Goal: Task Accomplishment & Management: Complete application form

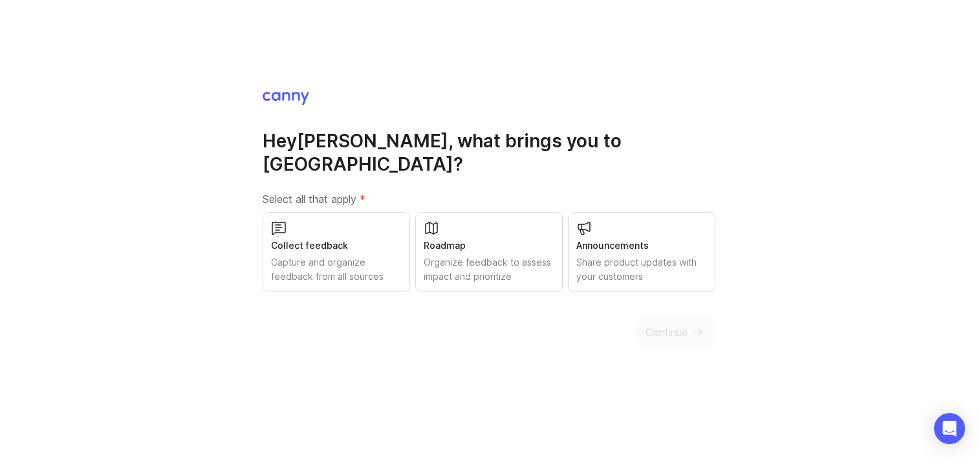
click at [371, 261] on div "Capture and organize feedback from all sources" at bounding box center [336, 270] width 131 height 28
click at [452, 268] on div "Organize feedback to assess impact and prioritize" at bounding box center [489, 270] width 131 height 28
click at [600, 261] on div "Share product updates with your customers" at bounding box center [641, 270] width 131 height 28
click at [666, 325] on span "Continue" at bounding box center [667, 333] width 42 height 16
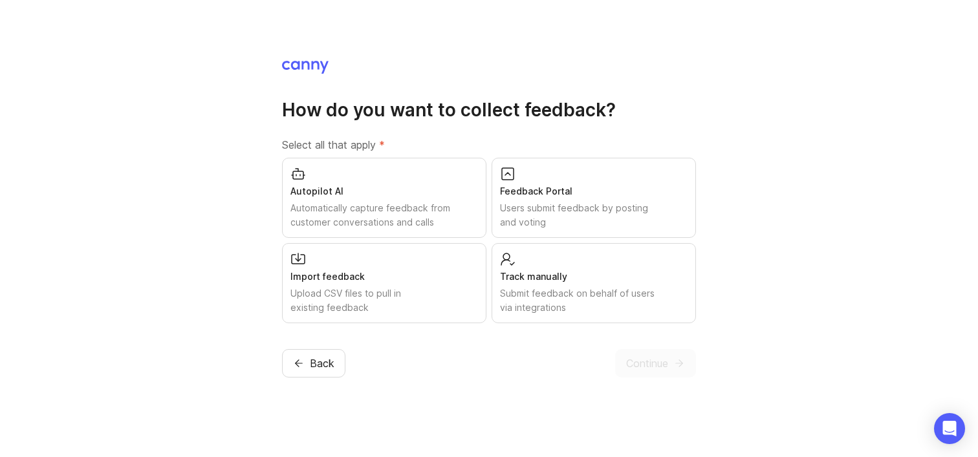
click at [541, 217] on div "Users submit feedback by posting and voting" at bounding box center [594, 215] width 188 height 28
click at [535, 276] on div "Track manually" at bounding box center [594, 277] width 188 height 14
click at [433, 305] on div "Upload CSV files to pull in existing feedback" at bounding box center [384, 301] width 188 height 28
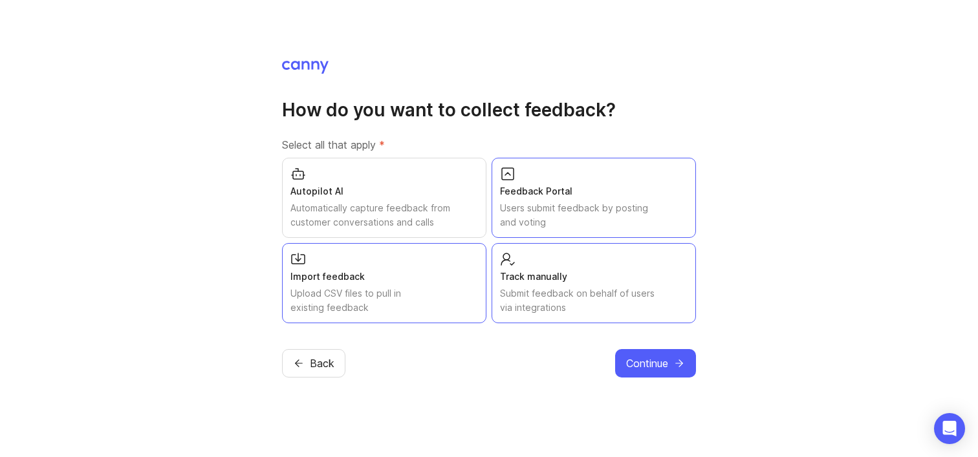
click at [627, 367] on span "Continue" at bounding box center [647, 364] width 42 height 16
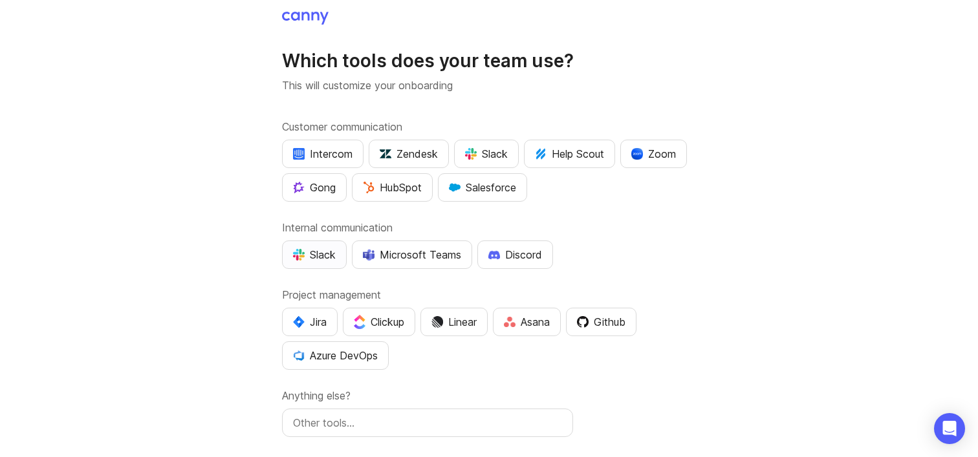
click at [333, 253] on div "Slack" at bounding box center [314, 255] width 43 height 16
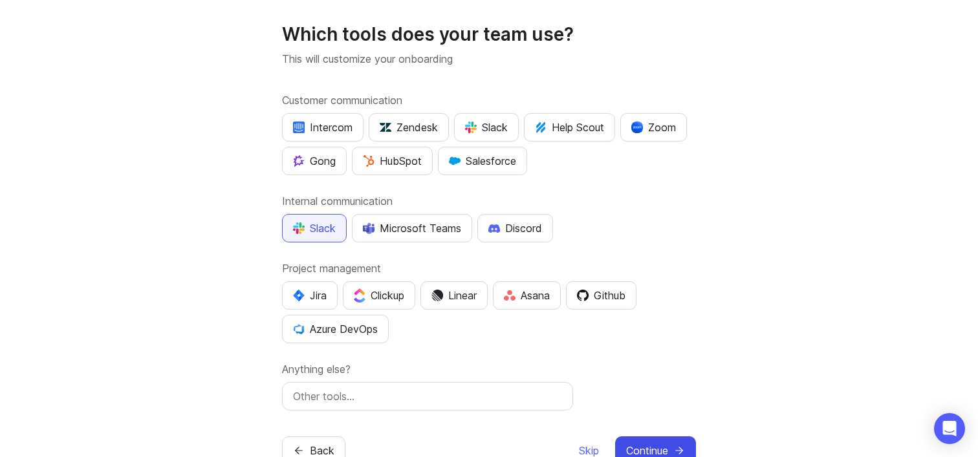
scroll to position [65, 0]
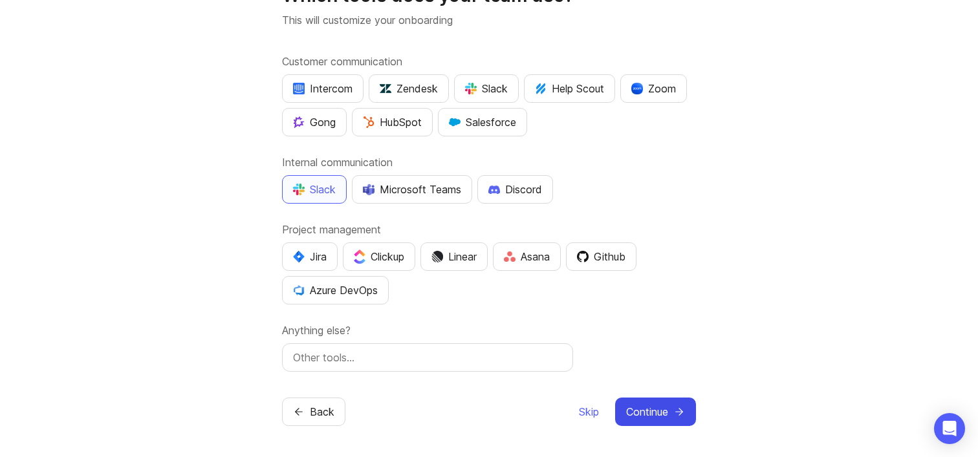
click at [644, 408] on span "Continue" at bounding box center [647, 412] width 42 height 16
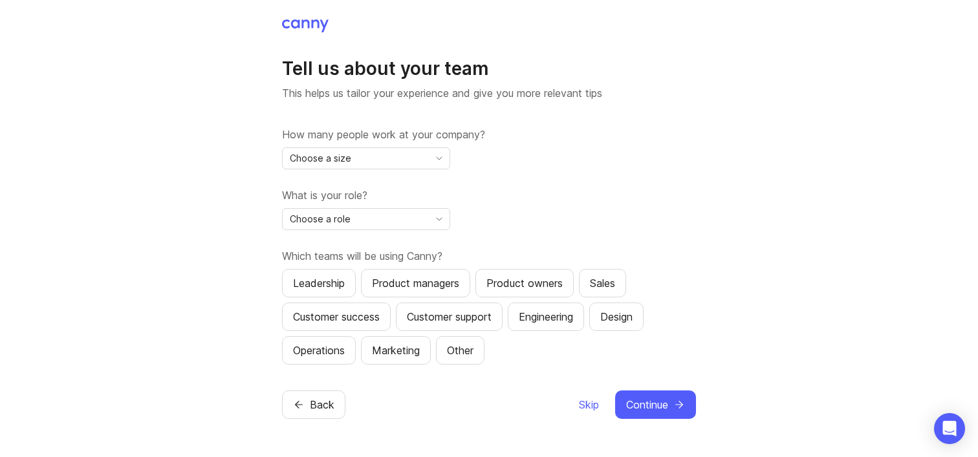
click at [380, 156] on div "Choose a size" at bounding box center [356, 158] width 146 height 21
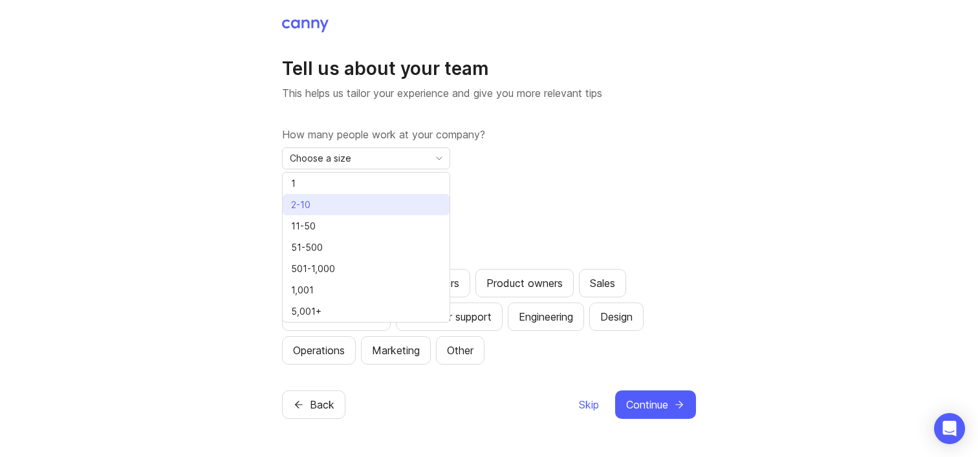
click at [366, 201] on li "2-10" at bounding box center [366, 204] width 167 height 21
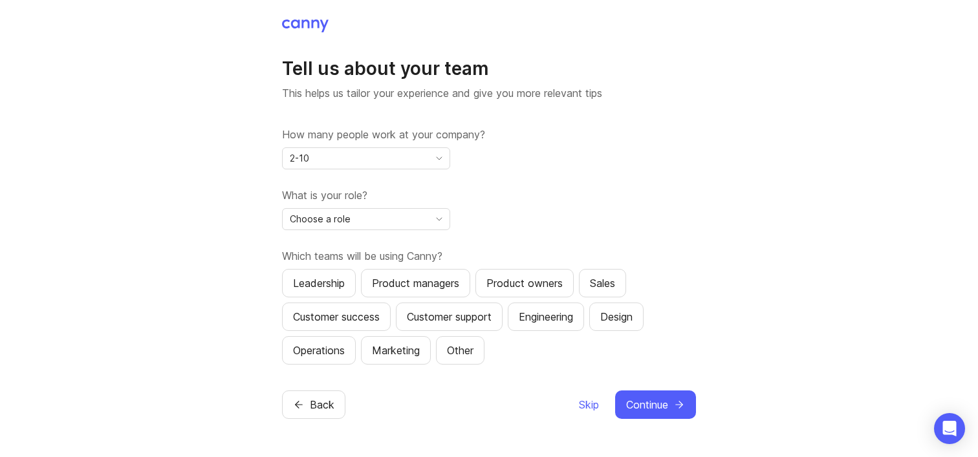
click at [366, 217] on div "Choose a role" at bounding box center [356, 219] width 146 height 21
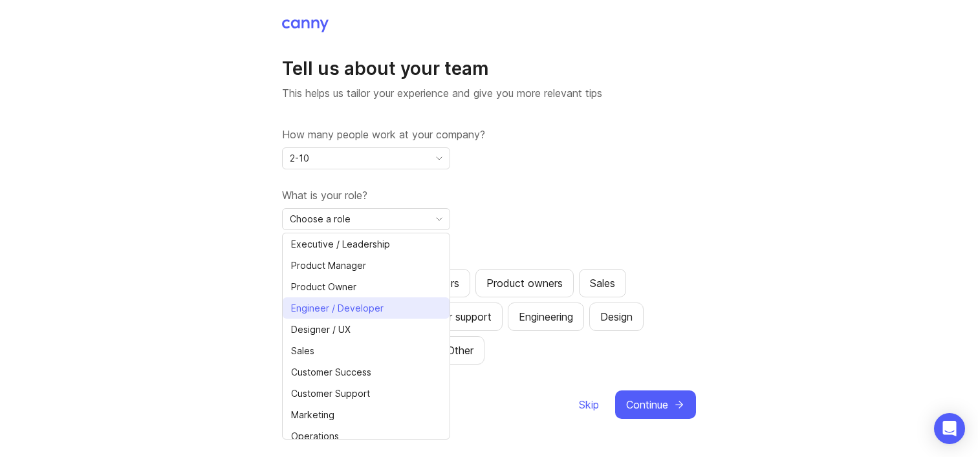
click at [363, 312] on span "Engineer / Developer" at bounding box center [337, 308] width 93 height 14
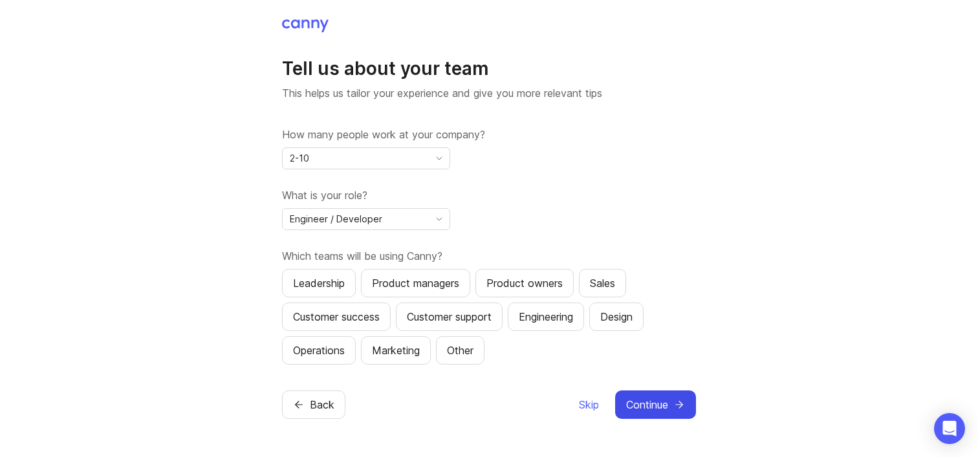
click at [655, 407] on span "Continue" at bounding box center [647, 405] width 42 height 16
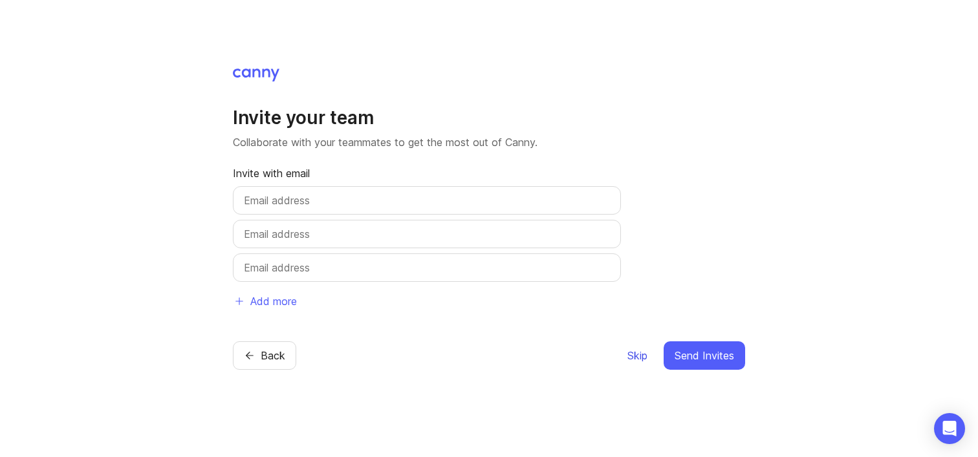
click at [633, 351] on span "Skip" at bounding box center [638, 356] width 20 height 16
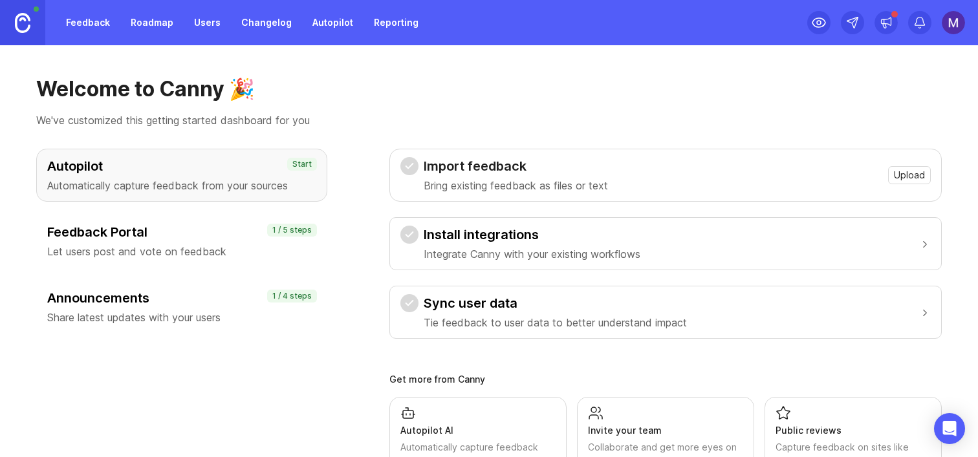
click at [206, 292] on h3 "Announcements" at bounding box center [181, 298] width 269 height 18
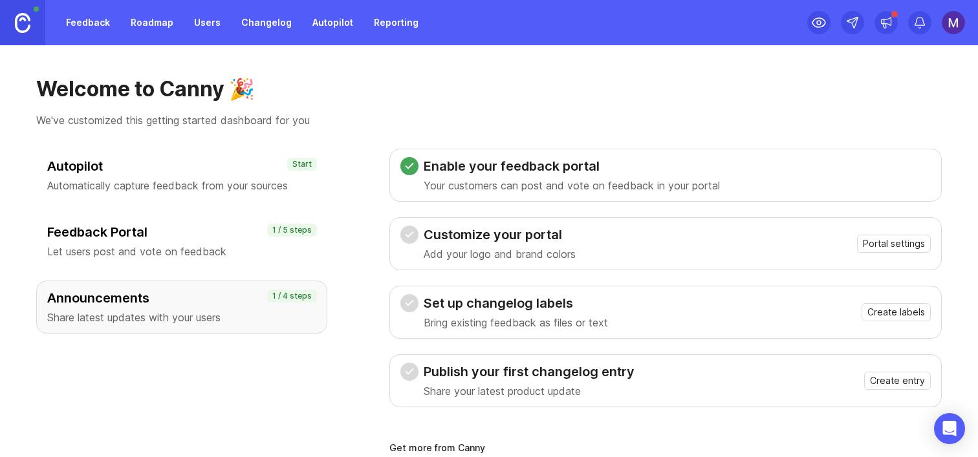
click at [477, 367] on h3 "Publish your first changelog entry" at bounding box center [529, 372] width 211 height 18
click at [246, 23] on link "Changelog" at bounding box center [267, 22] width 66 height 23
